Goal: Book appointment/travel/reservation

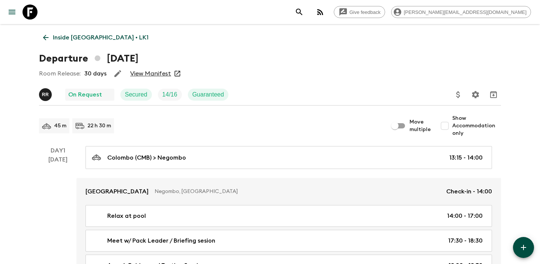
click at [45, 42] on link "Inside [GEOGRAPHIC_DATA] • LK1" at bounding box center [96, 37] width 114 height 15
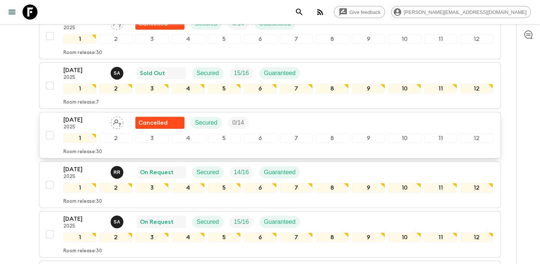
scroll to position [447, 0]
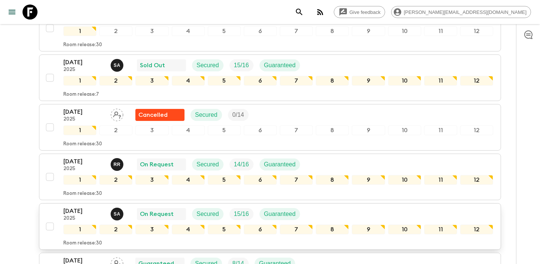
click at [77, 211] on p "[DATE]" at bounding box center [83, 210] width 41 height 9
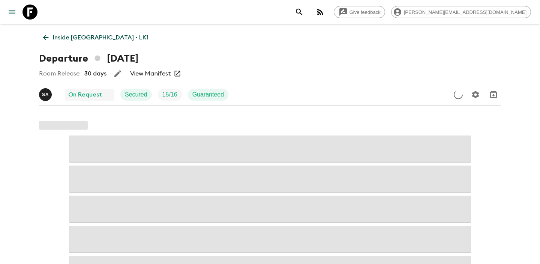
click at [157, 76] on link "View Manifest" at bounding box center [150, 73] width 41 height 7
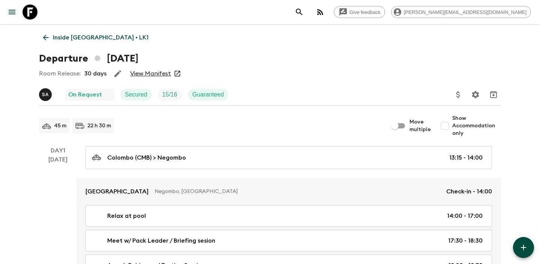
click at [49, 37] on icon at bounding box center [46, 37] width 8 height 8
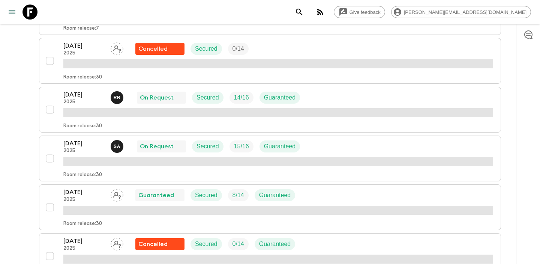
scroll to position [509, 0]
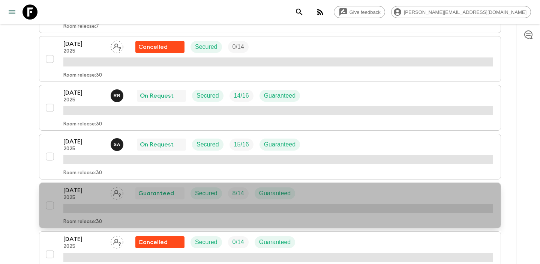
click at [83, 189] on p "[DATE]" at bounding box center [83, 190] width 41 height 9
